Goal: Task Accomplishment & Management: Complete application form

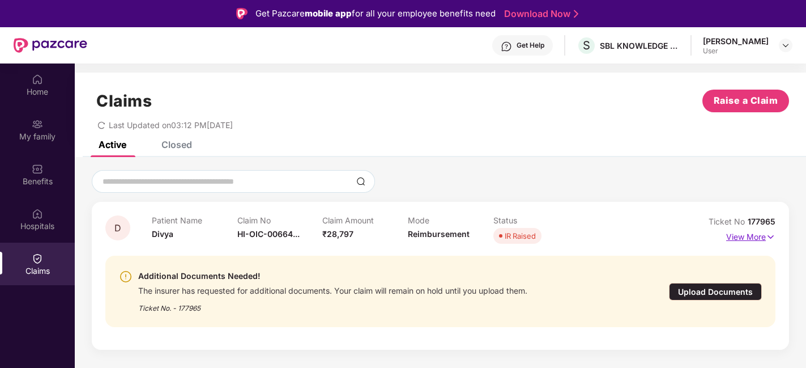
click at [765, 236] on p "View More" at bounding box center [750, 235] width 49 height 15
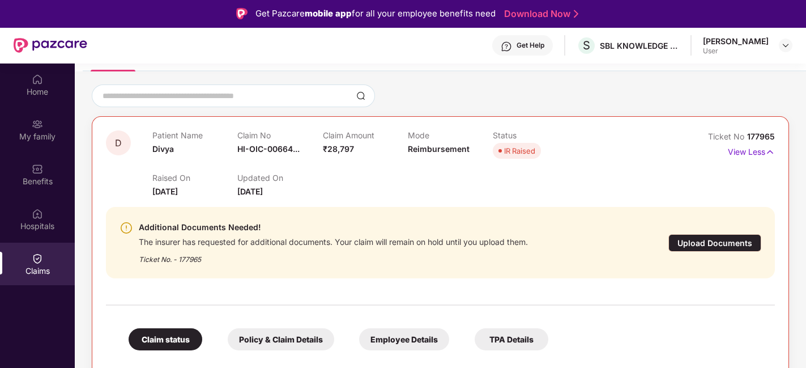
scroll to position [126, 0]
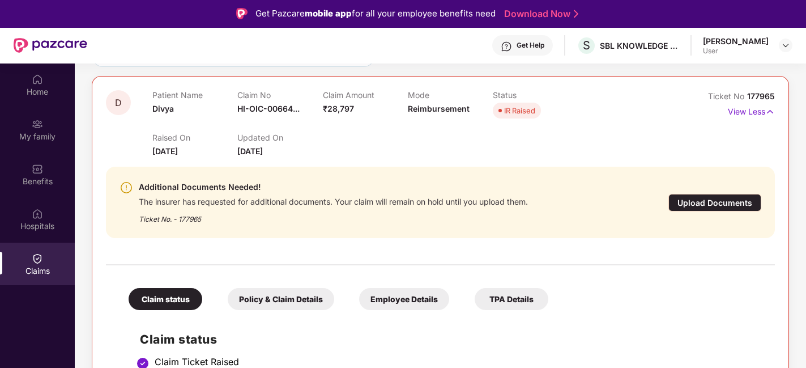
click at [723, 201] on div "Upload Documents" at bounding box center [714, 203] width 93 height 18
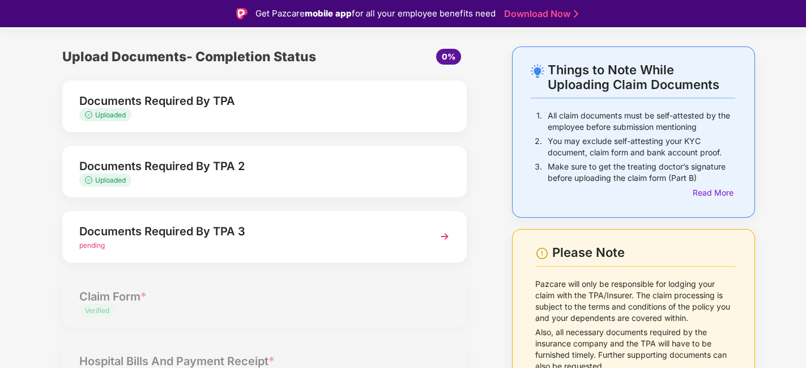
scroll to position [63, 0]
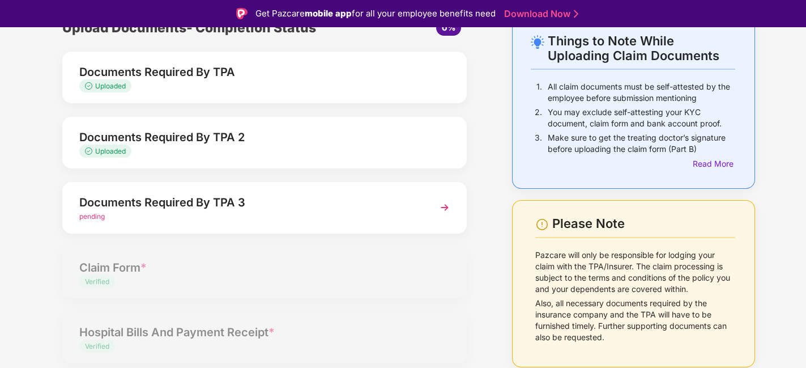
click at [91, 216] on span "pending" at bounding box center [91, 216] width 25 height 8
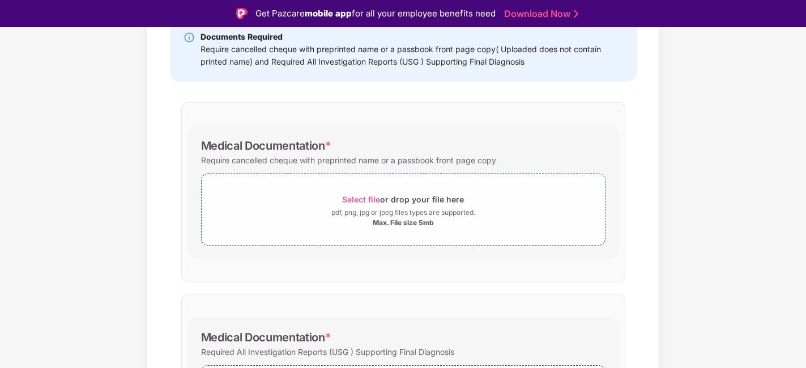
scroll to position [322, 0]
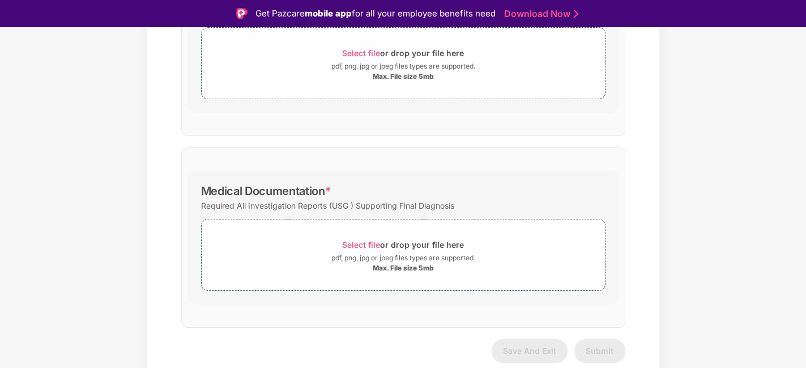
drag, startPoint x: 356, startPoint y: 202, endPoint x: 440, endPoint y: 202, distance: 83.8
click at [355, 202] on div "Required All Investigation Reports (USG ) Supporting Final Diagnosis" at bounding box center [403, 205] width 404 height 15
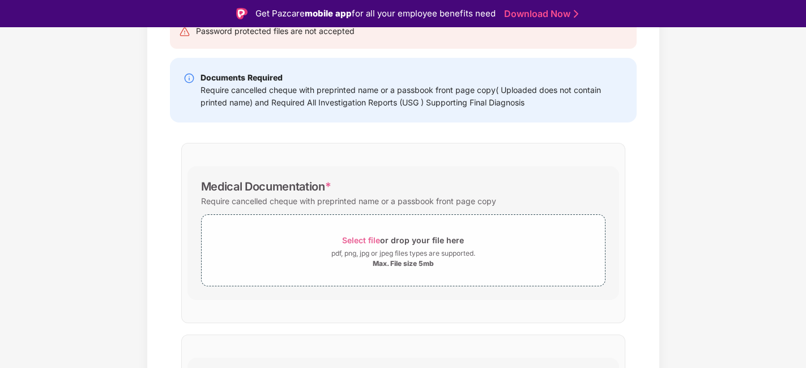
scroll to position [134, 0]
click at [653, 191] on div "Documents List > Documents Required By TPA 3 Documents Required By TPA 3 Passwo…" at bounding box center [403, 266] width 513 height 639
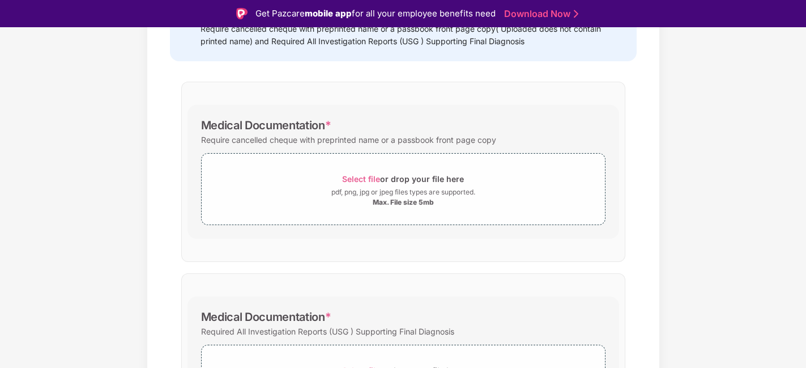
scroll to position [322, 0]
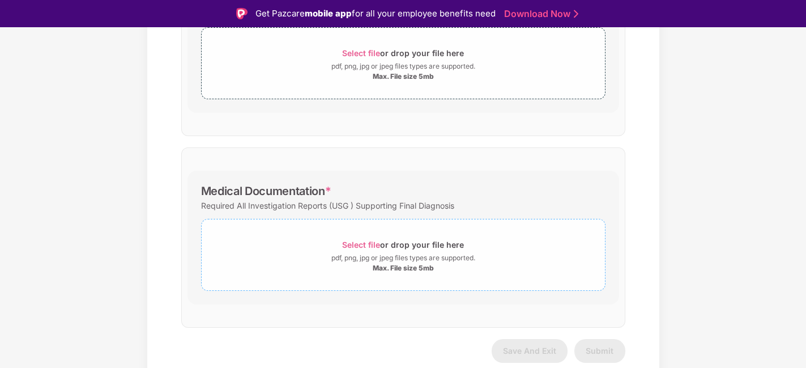
click at [394, 267] on div "Max. File size 5mb" at bounding box center [403, 267] width 61 height 9
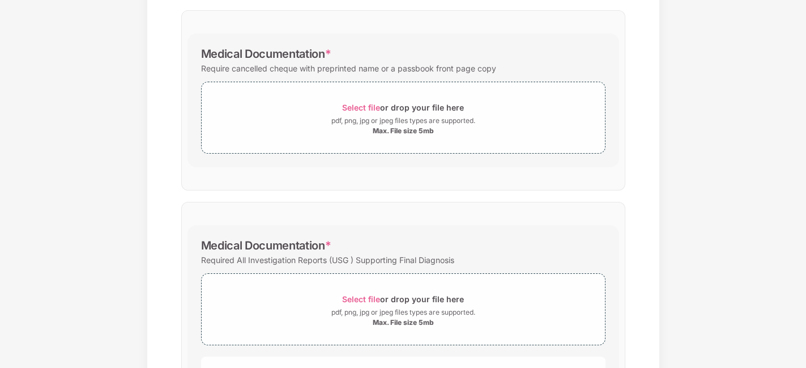
scroll to position [125, 0]
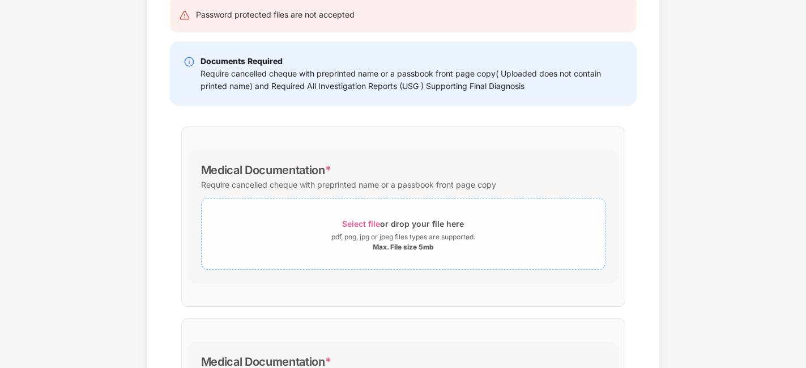
click at [362, 221] on span "Select file" at bounding box center [361, 224] width 38 height 10
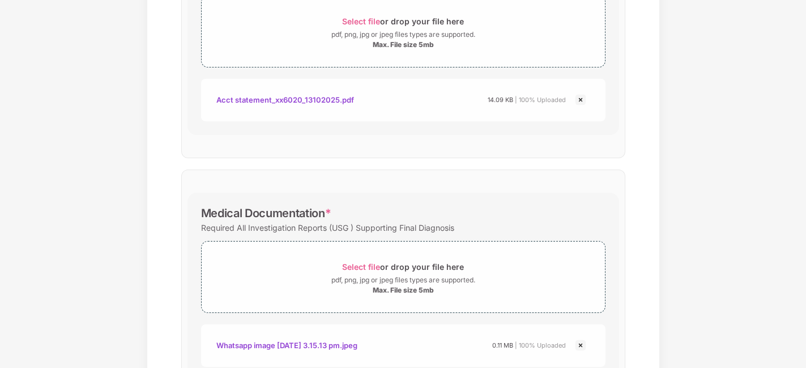
scroll to position [430, 0]
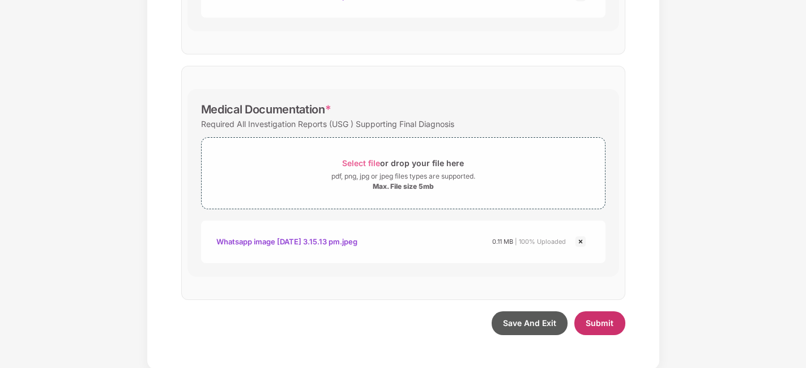
click at [599, 324] on span "Submit" at bounding box center [600, 323] width 28 height 10
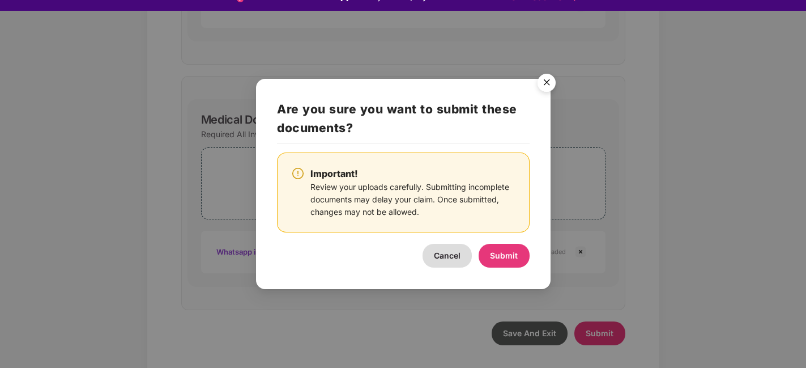
scroll to position [0, 0]
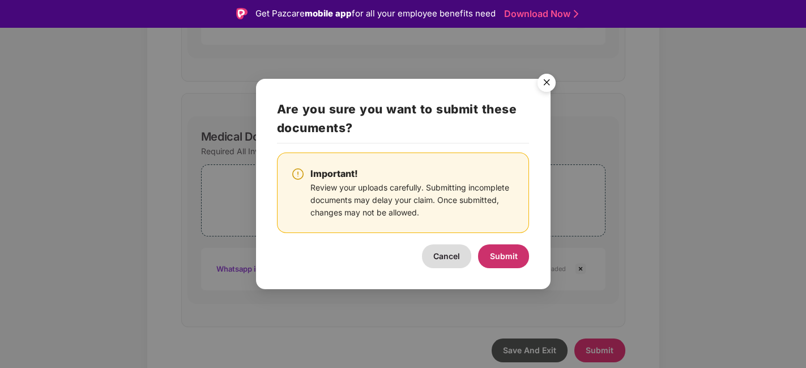
click at [503, 255] on span "Submit" at bounding box center [504, 256] width 28 height 10
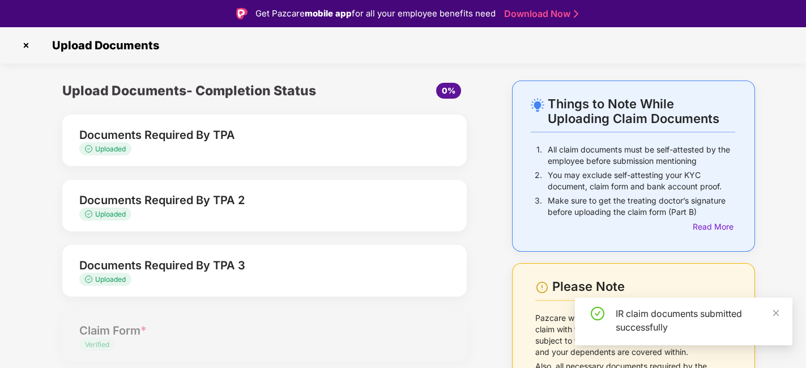
drag, startPoint x: 779, startPoint y: 315, endPoint x: 768, endPoint y: 188, distance: 127.9
click at [780, 314] on div "IR claim documents submitted successfully" at bounding box center [684, 321] width 218 height 48
click at [24, 41] on img at bounding box center [26, 45] width 18 height 18
